Goal: Information Seeking & Learning: Learn about a topic

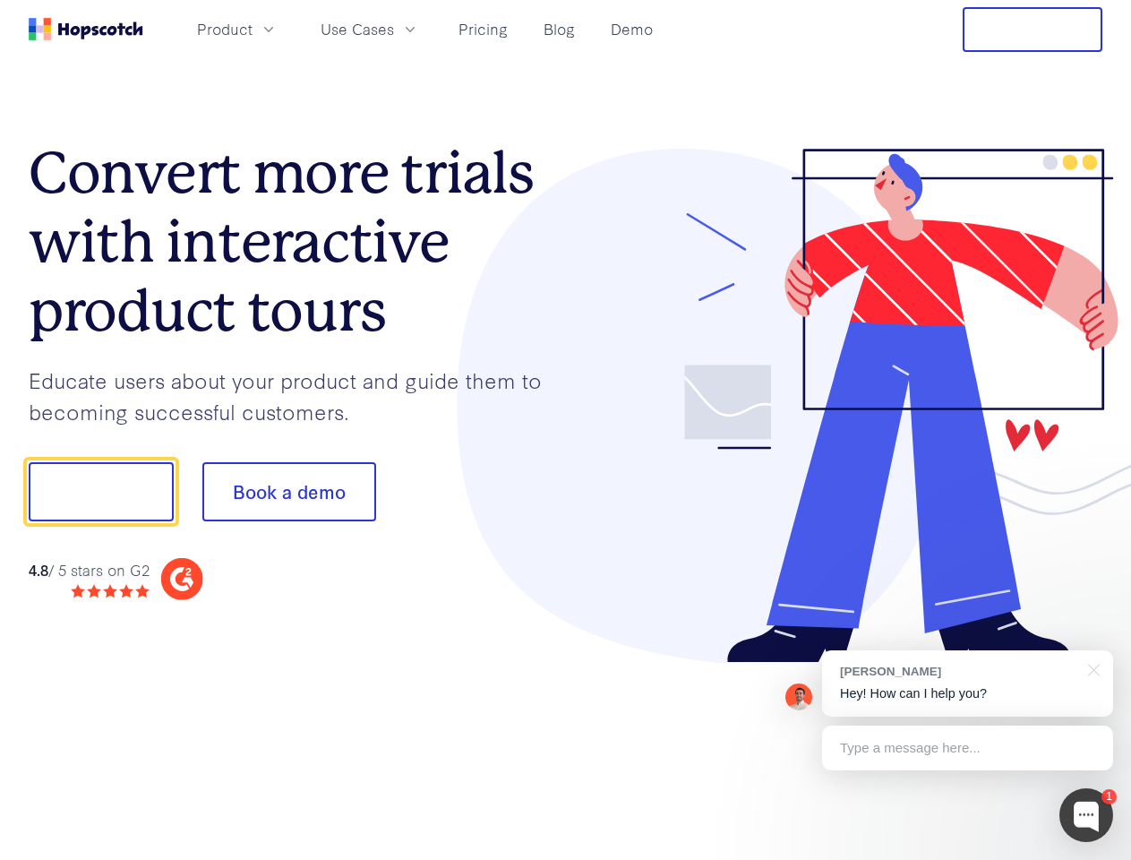
click at [566, 430] on div at bounding box center [834, 406] width 537 height 515
click at [253, 29] on span "Product" at bounding box center [225, 29] width 56 height 22
click at [394, 29] on span "Use Cases" at bounding box center [357, 29] width 73 height 22
click at [1033, 30] on button "Free Trial" at bounding box center [1033, 29] width 140 height 45
click at [100, 492] on button "Show me!" at bounding box center [101, 491] width 145 height 59
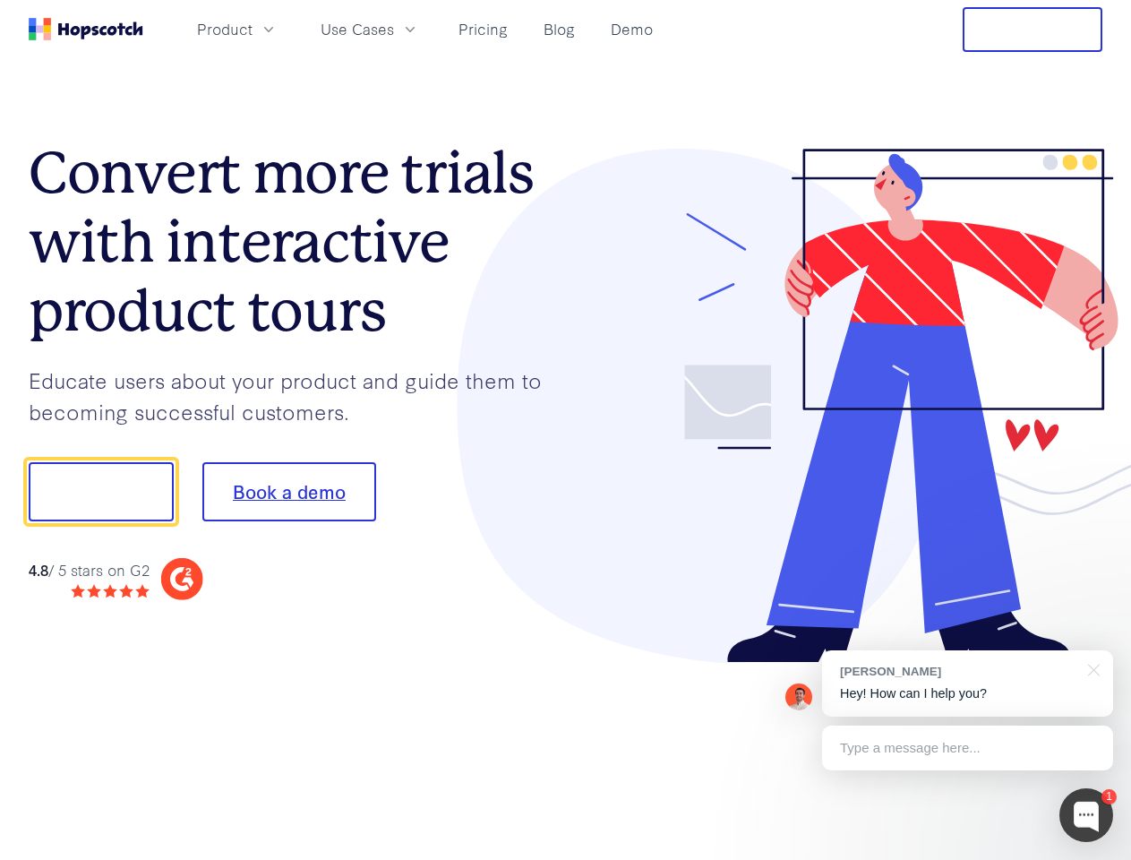
click at [288, 492] on button "Book a demo" at bounding box center [289, 491] width 174 height 59
click at [1086, 815] on div at bounding box center [1086, 815] width 54 height 54
click at [967, 683] on div "[PERSON_NAME] Hey! How can I help you?" at bounding box center [967, 683] width 291 height 66
click at [1091, 668] on div at bounding box center [945, 609] width 336 height 357
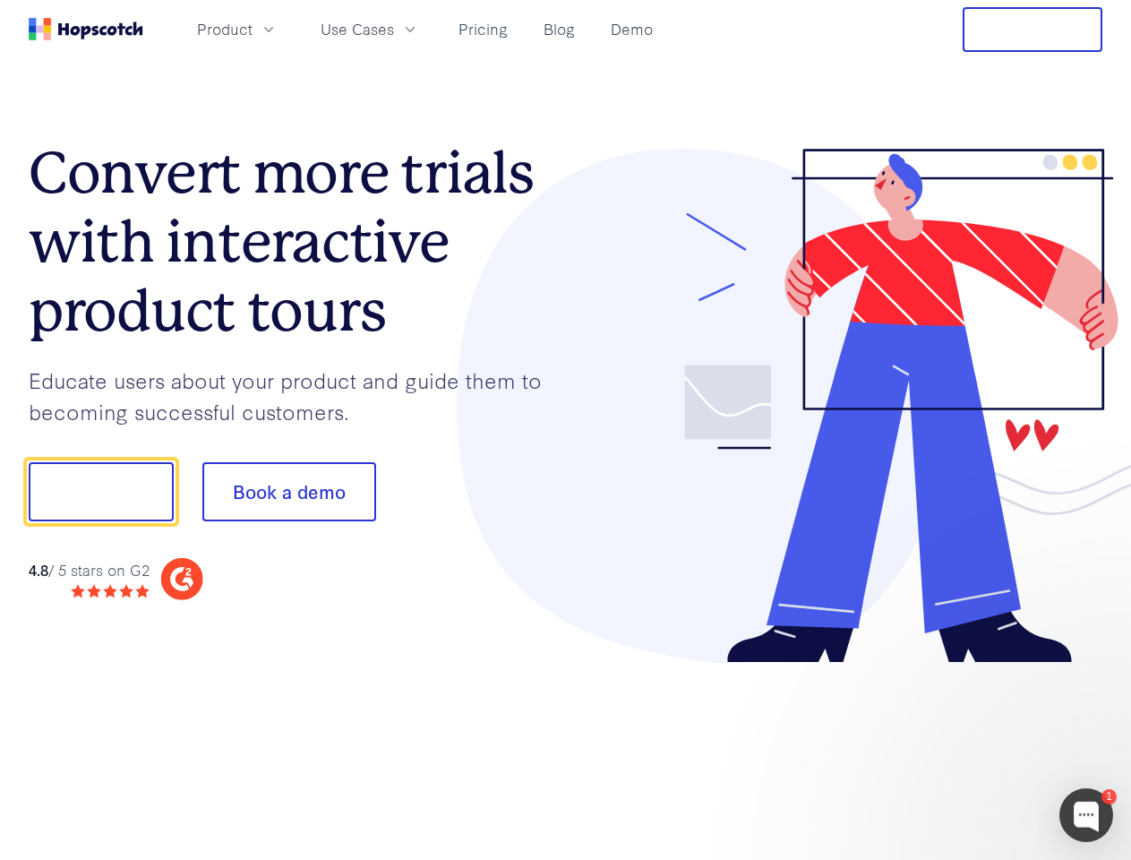
click at [967, 748] on div at bounding box center [945, 609] width 336 height 357
